Goal: Check status: Verify the current state of an ongoing process or item

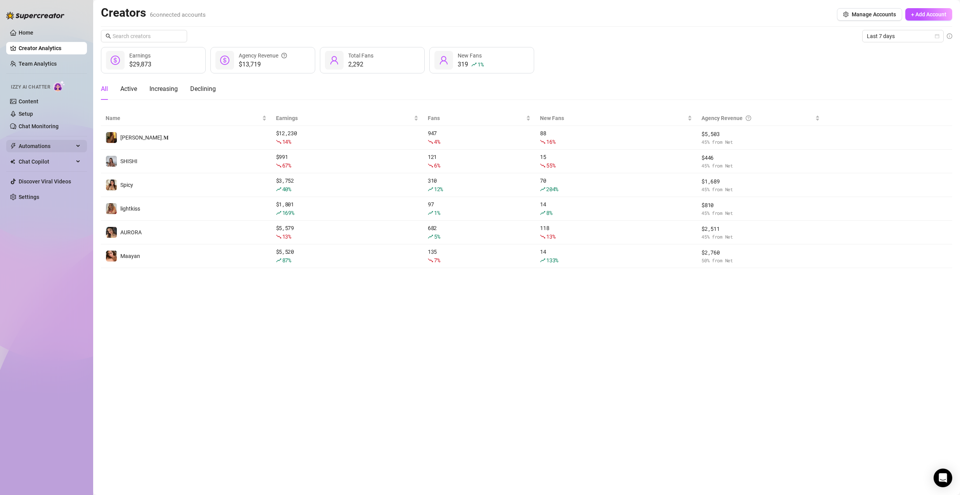
click at [53, 149] on span "Automations" at bounding box center [46, 146] width 55 height 12
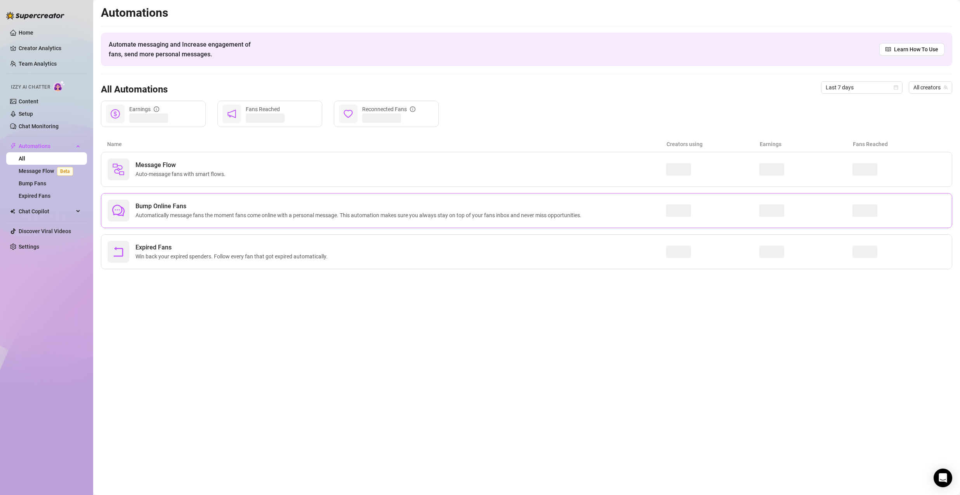
click at [224, 217] on span "Automatically message fans the moment fans come online with a personal message.…" at bounding box center [359, 215] width 449 height 9
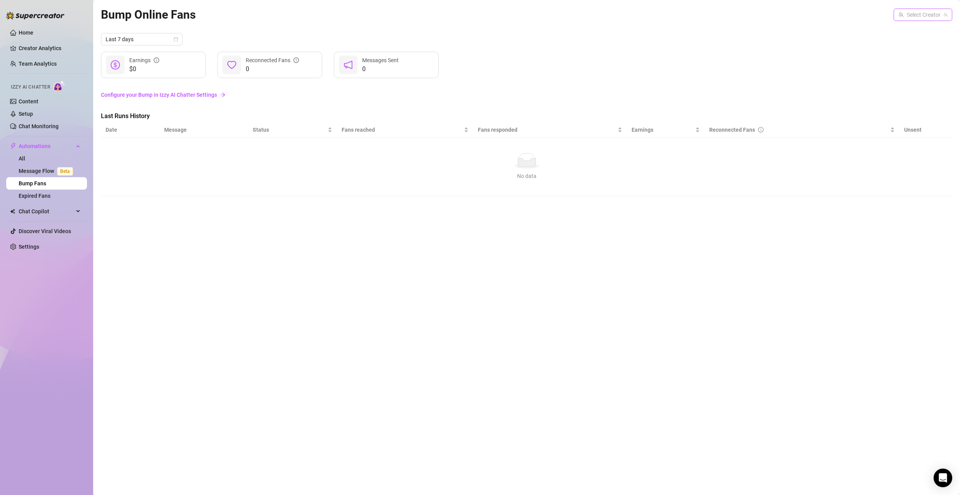
click at [925, 16] on input "search" at bounding box center [919, 15] width 42 height 12
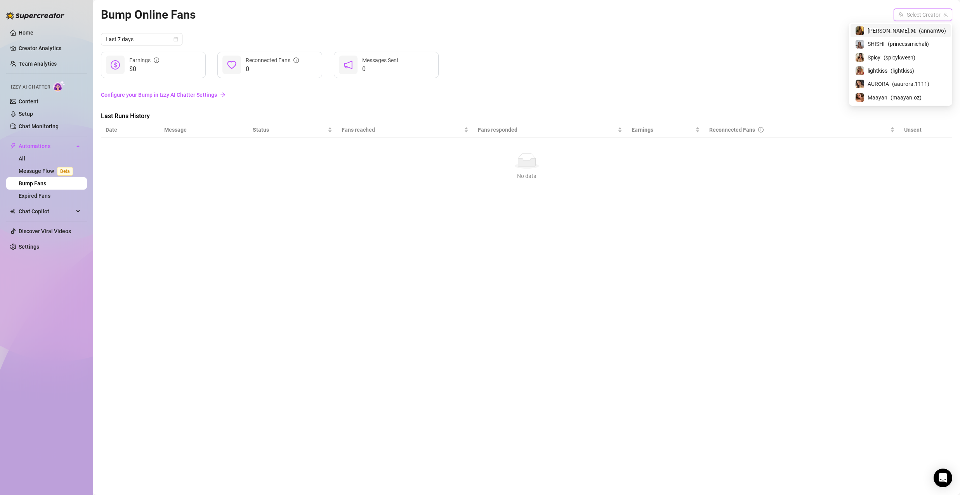
click at [919, 31] on span "( annam96 )" at bounding box center [932, 30] width 27 height 9
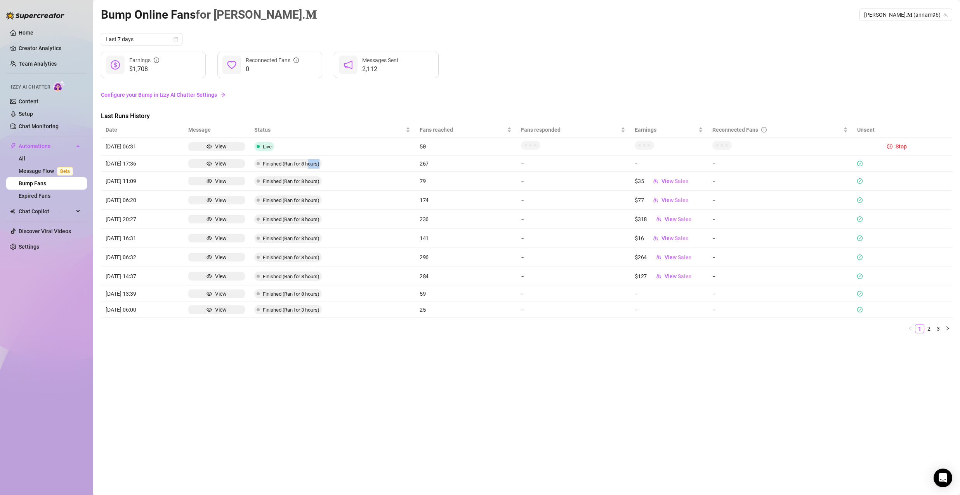
drag, startPoint x: 307, startPoint y: 164, endPoint x: 334, endPoint y: 165, distance: 26.8
click at [334, 165] on td "Finished (Ran for 8 hours)" at bounding box center [332, 164] width 165 height 16
click at [134, 182] on article "08/20 11:09" at bounding box center [142, 181] width 73 height 9
